Goal: Book appointment/travel/reservation

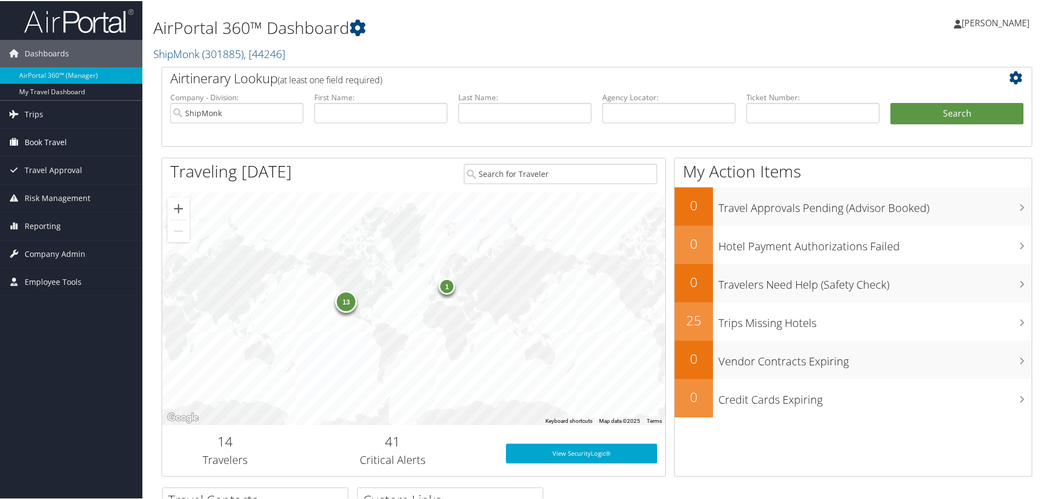
click at [59, 137] on span "Book Travel" at bounding box center [46, 141] width 42 height 27
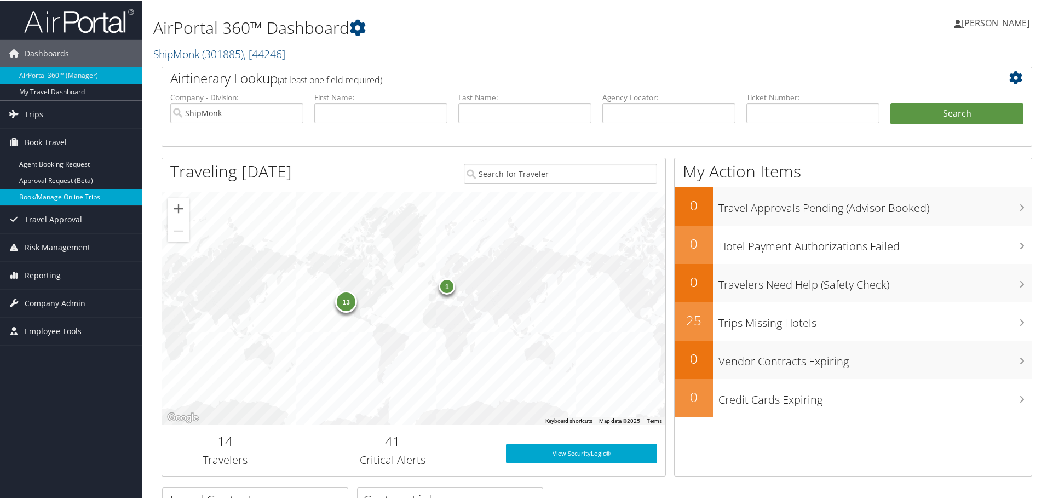
click at [68, 199] on link "Book/Manage Online Trips" at bounding box center [71, 196] width 142 height 16
click at [59, 198] on link "Book/Manage Online Trips" at bounding box center [71, 196] width 142 height 16
